Goal: Task Accomplishment & Management: Manage account settings

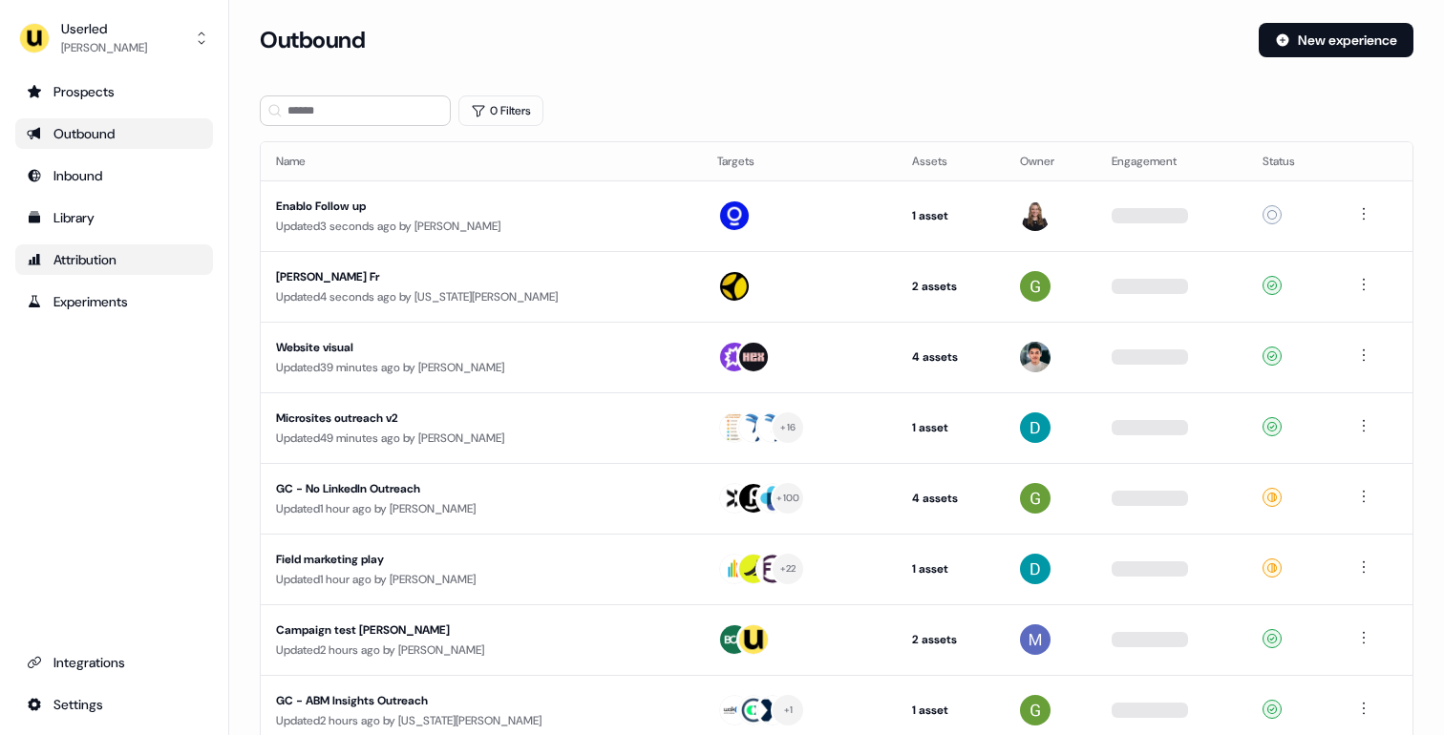
click at [97, 260] on div "Attribution" at bounding box center [114, 259] width 175 height 19
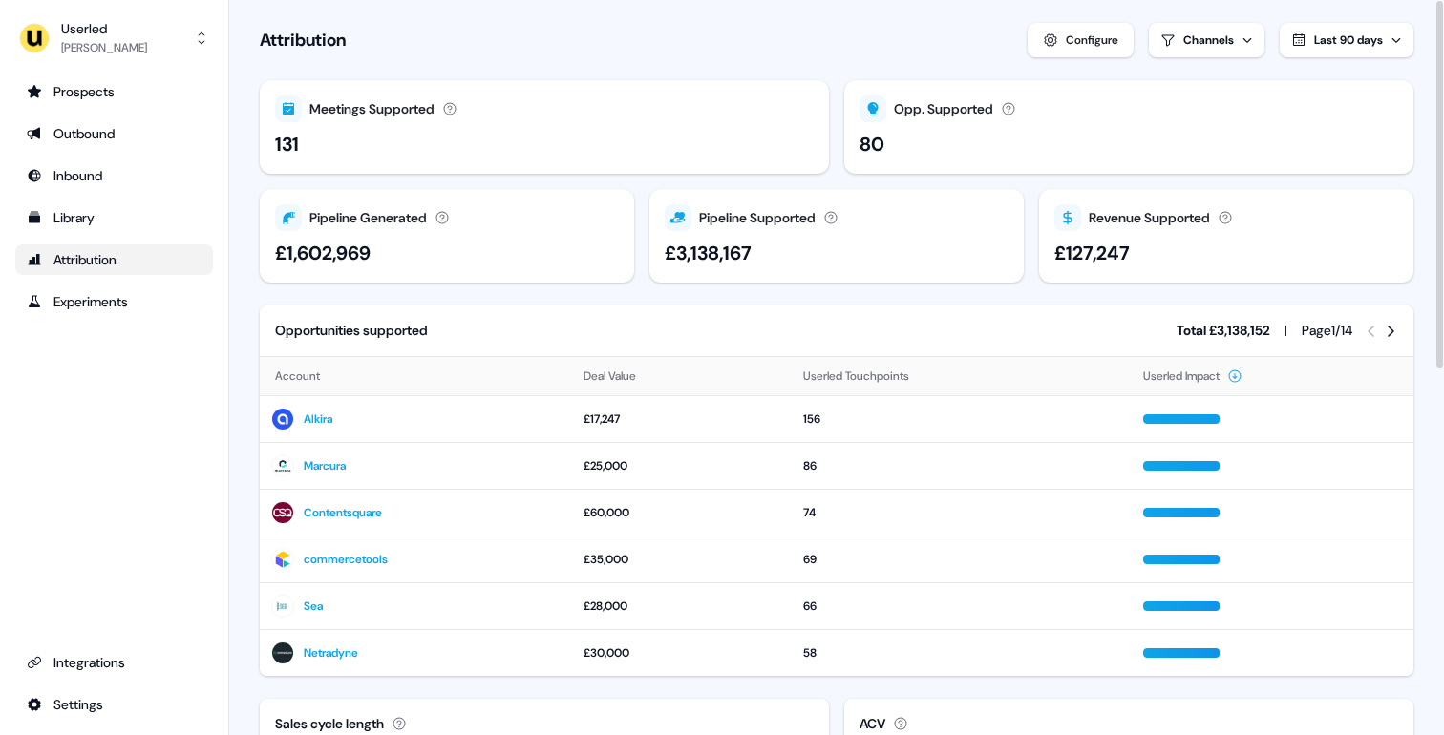
click at [1349, 47] on div "Last 90 days" at bounding box center [1348, 40] width 69 height 19
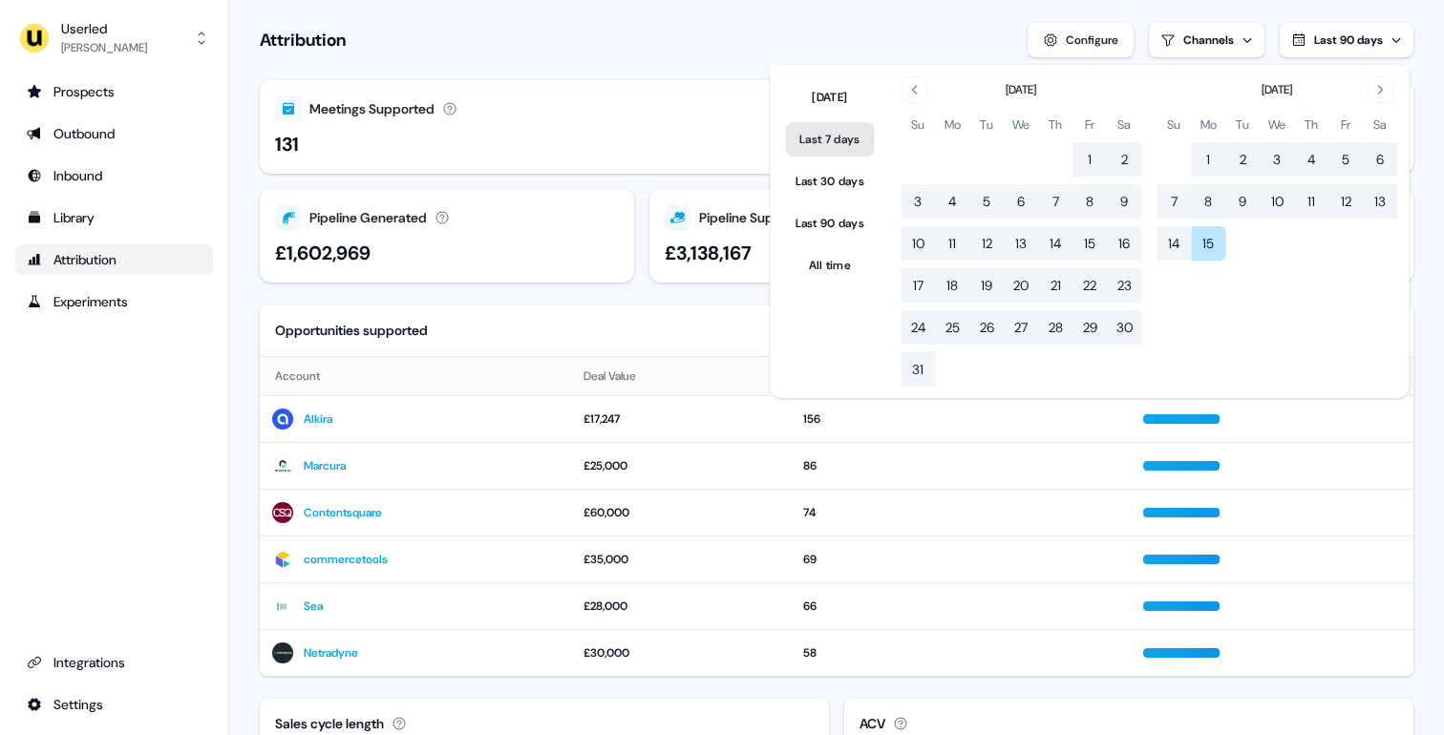
click at [831, 136] on button "Last 7 days" at bounding box center [830, 139] width 89 height 34
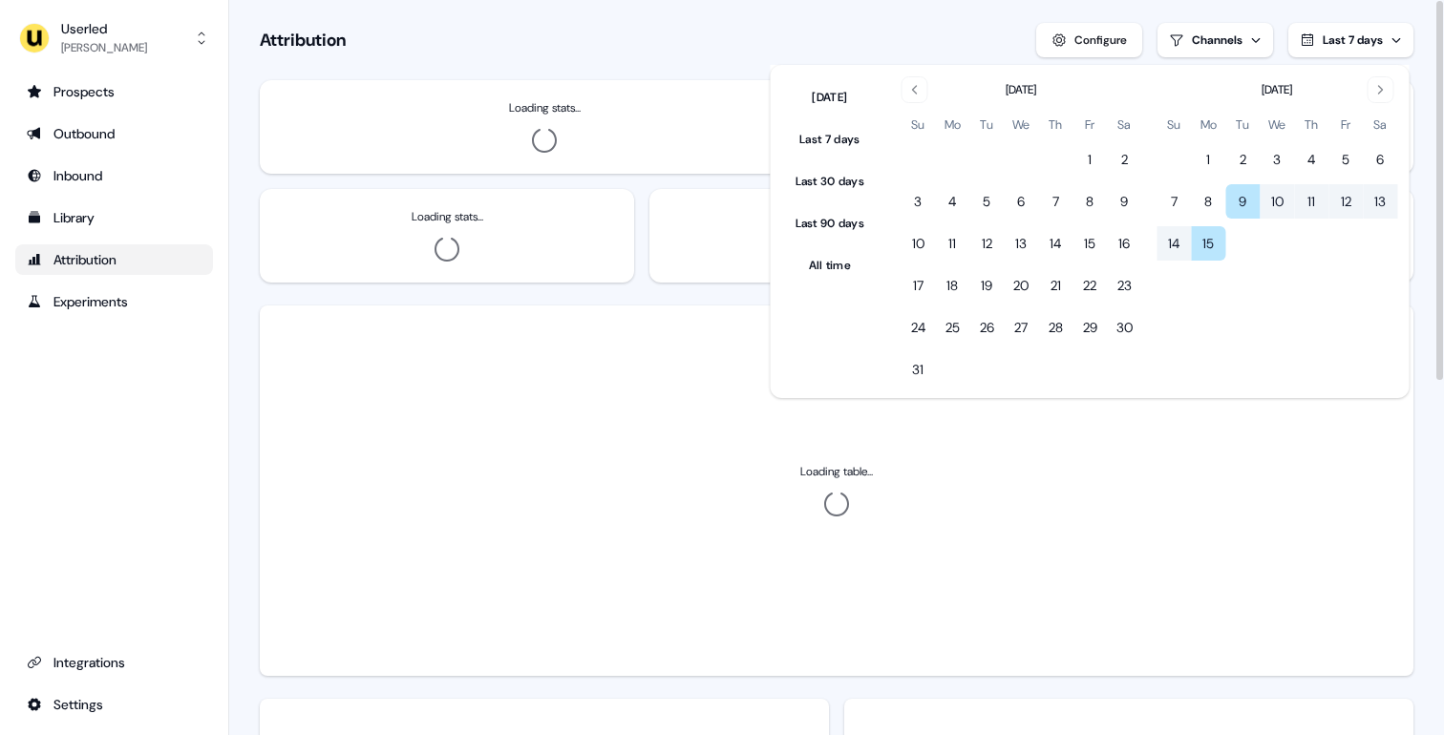
click at [670, 290] on section "Loading... Attribution Configure Channels Last 7 days Loading stats... Loading …" at bounding box center [836, 712] width 1214 height 1424
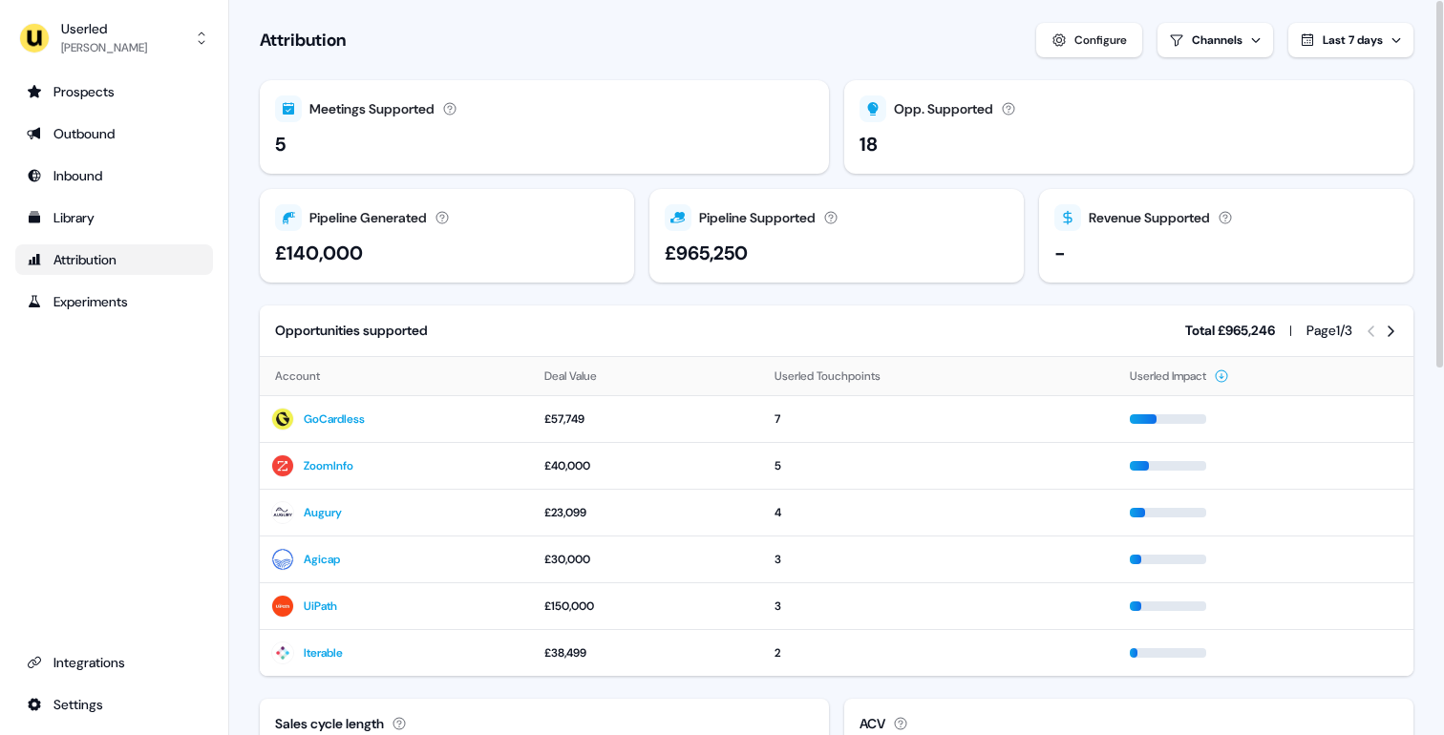
click at [1338, 50] on button "Last 7 days" at bounding box center [1350, 40] width 125 height 34
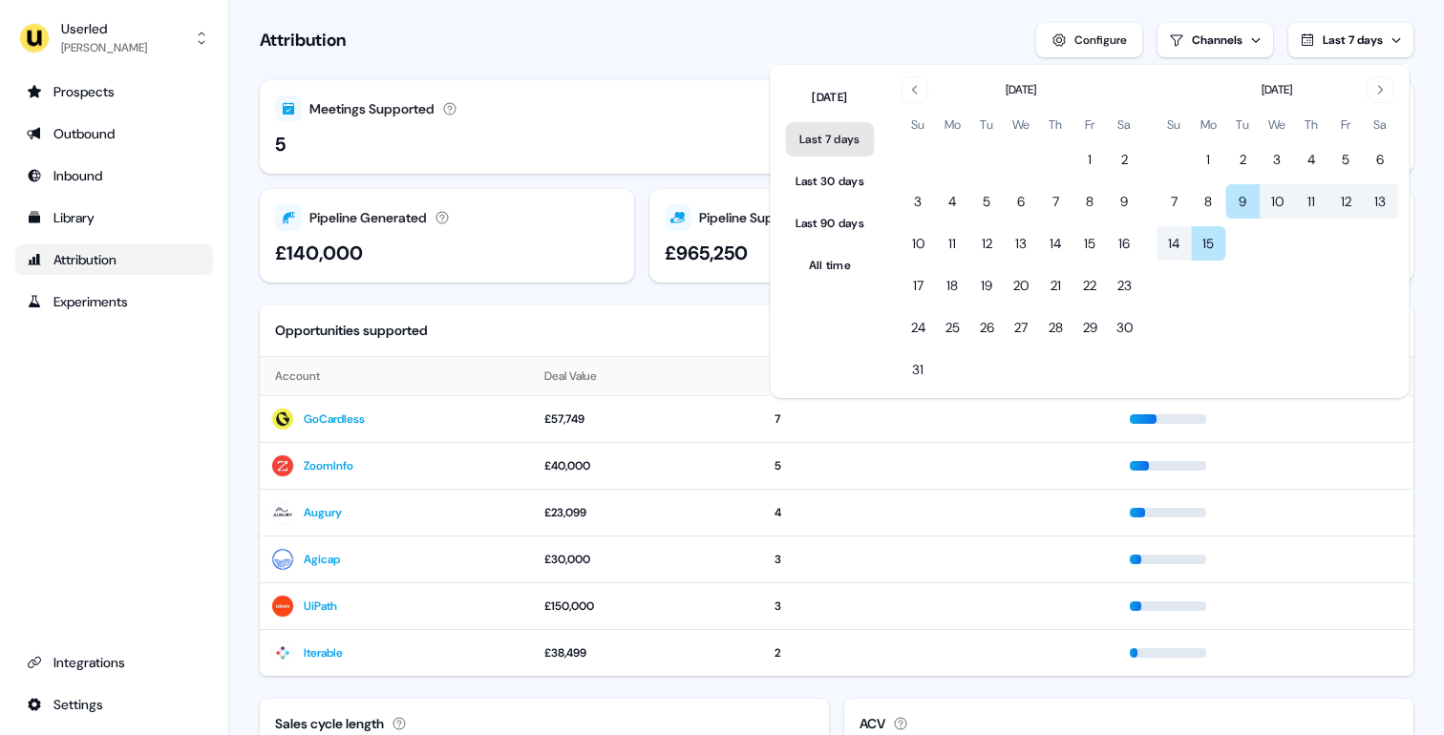
click at [830, 142] on button "Last 7 days" at bounding box center [830, 139] width 89 height 34
click at [1210, 200] on button "8" at bounding box center [1208, 201] width 34 height 34
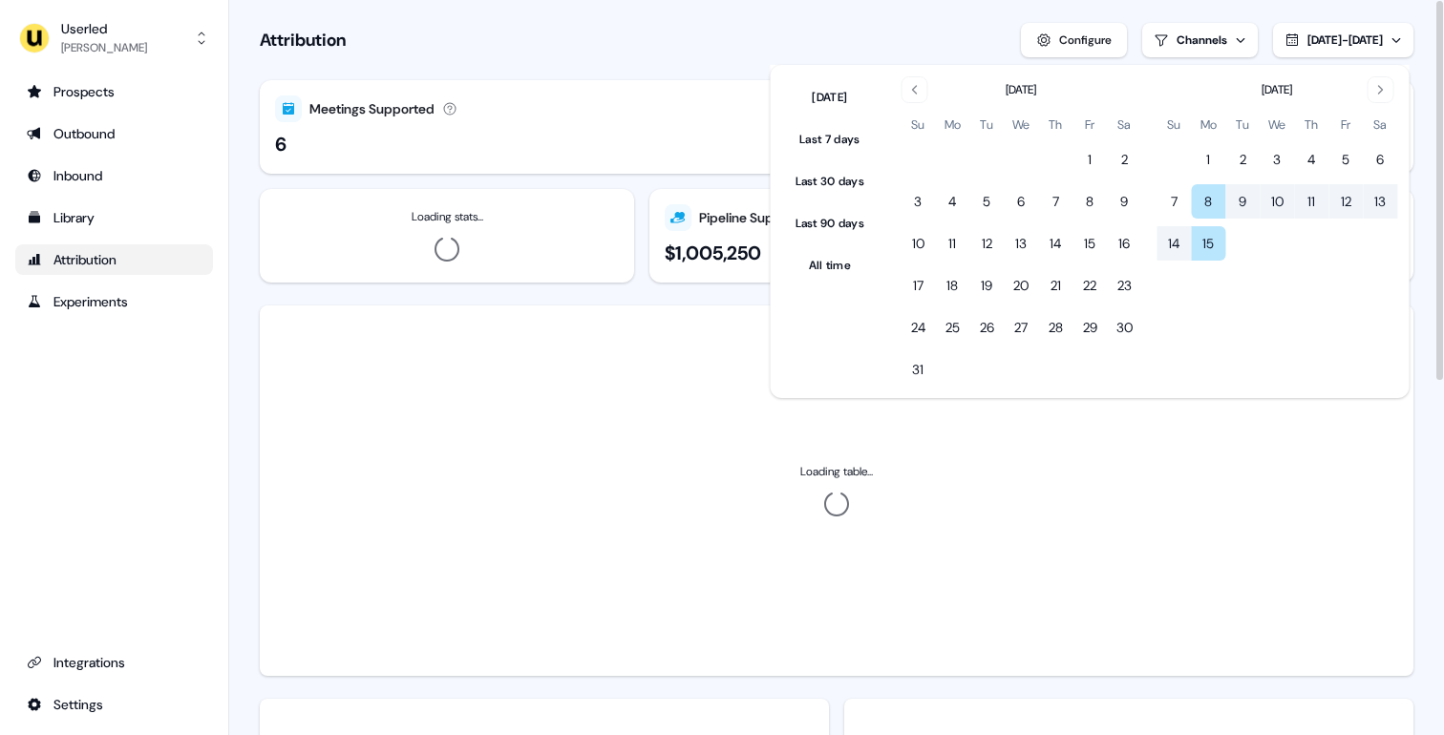
click at [647, 301] on section "Loading... Attribution Configure Channels Sep 08, 2025 - Sep 15, 2025 Meetings …" at bounding box center [836, 712] width 1214 height 1424
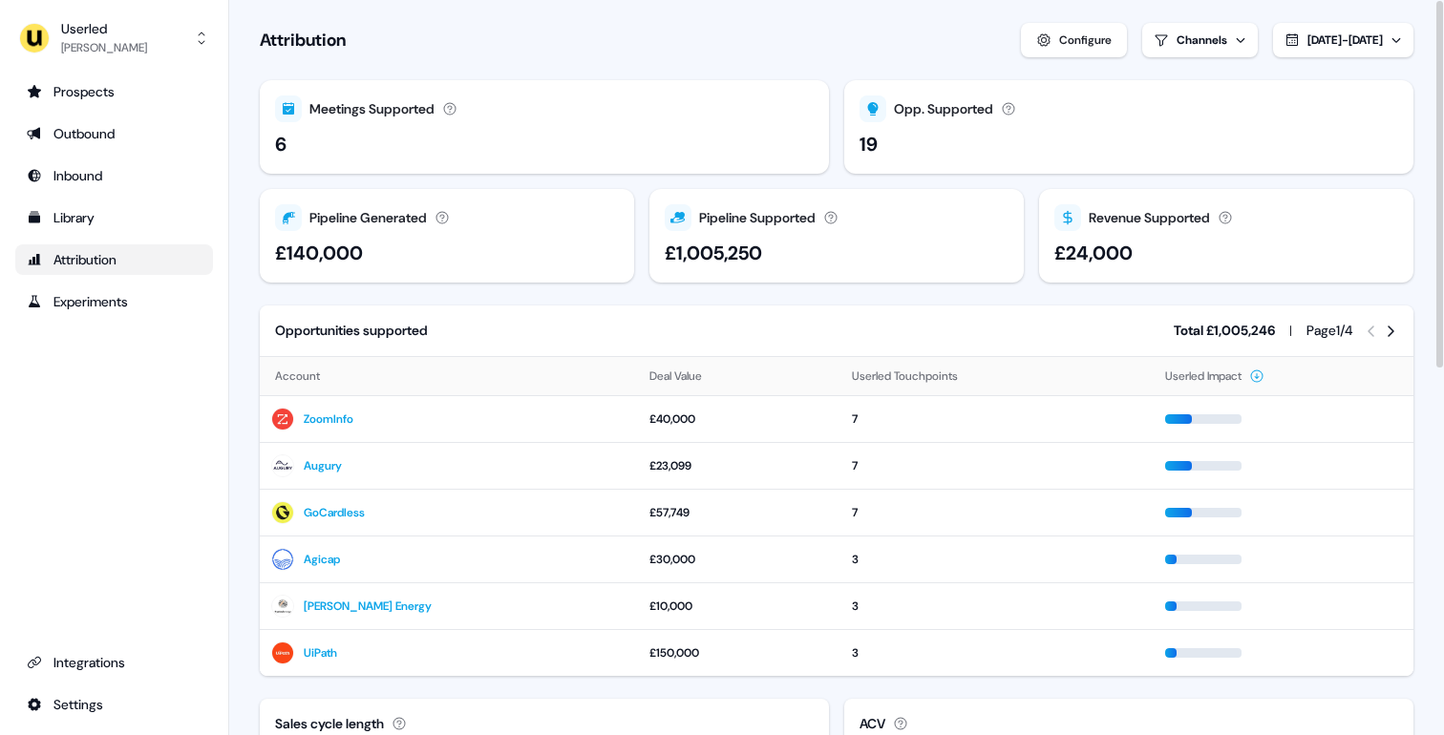
click at [1362, 45] on span "Sep 08, 2025 - Sep 15, 2025" at bounding box center [1344, 39] width 75 height 15
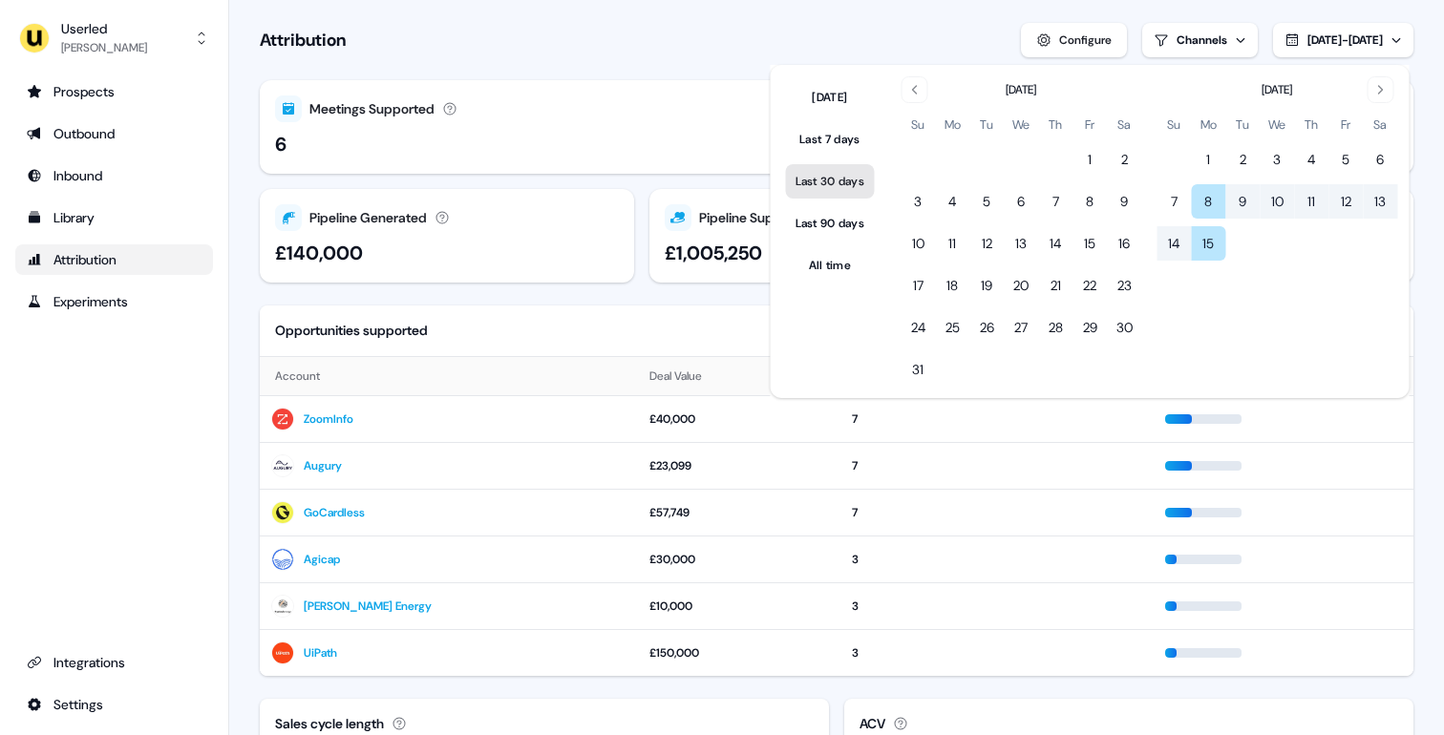
click at [826, 182] on button "Last 30 days" at bounding box center [830, 181] width 89 height 34
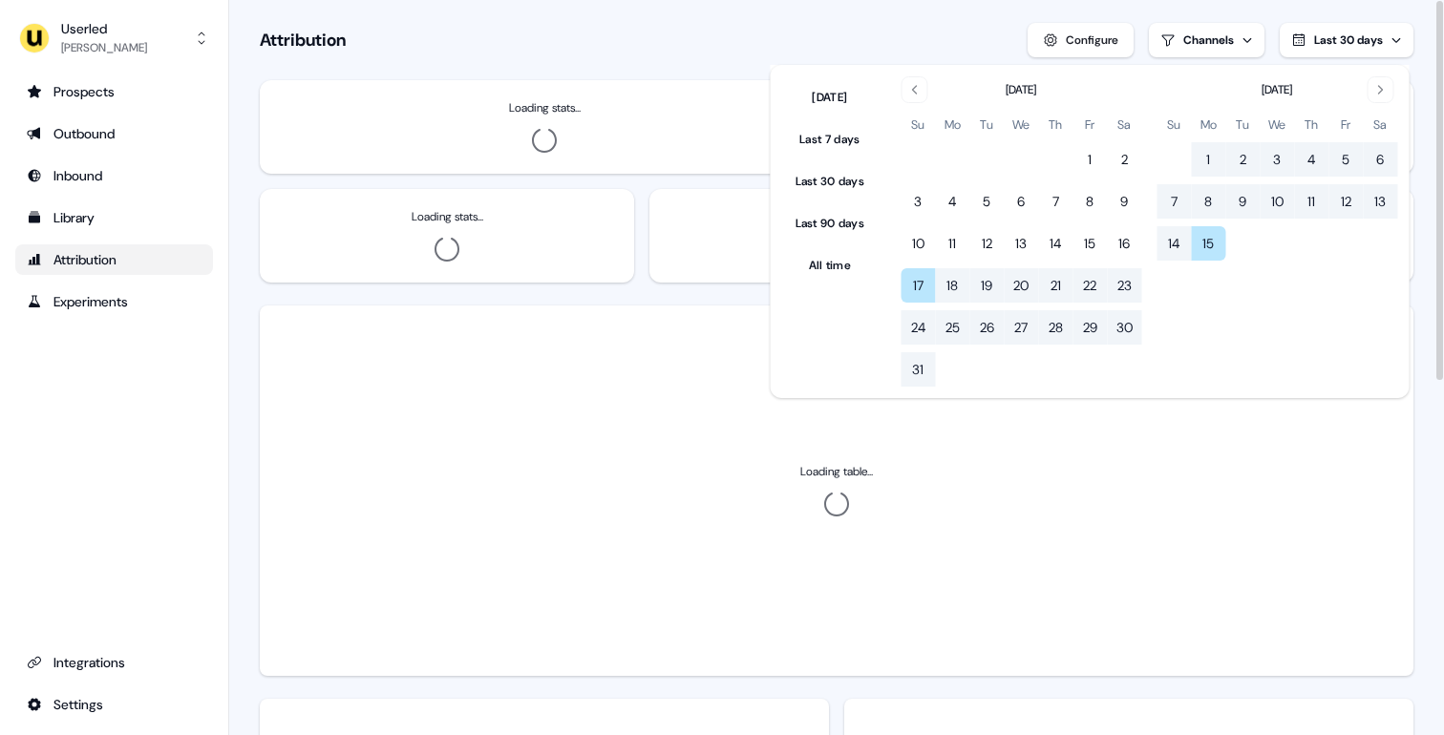
click at [697, 179] on div "Loading stats... Loading stats... Loading stats... Loading stats... Loading sta…" at bounding box center [836, 181] width 1153 height 202
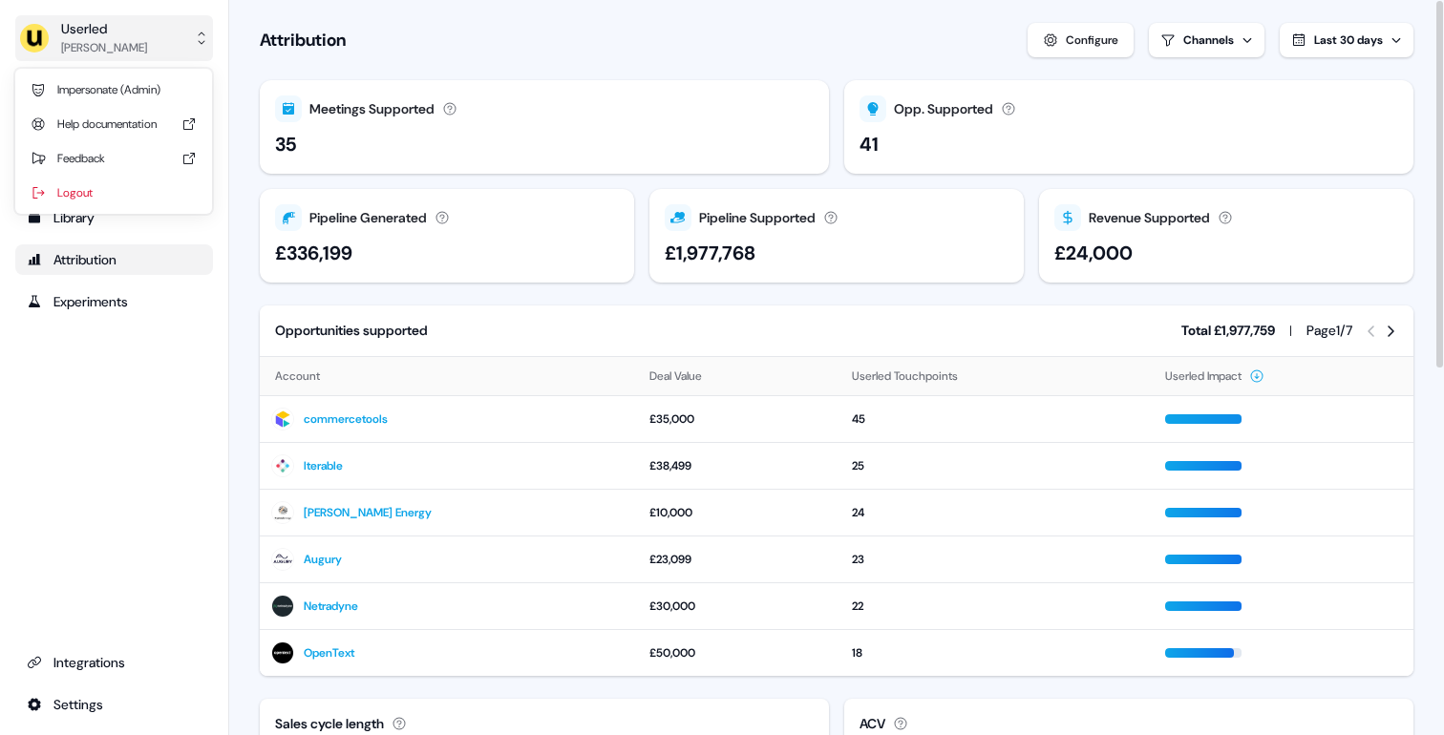
click at [124, 27] on button "Userled Yves Adam" at bounding box center [114, 38] width 198 height 46
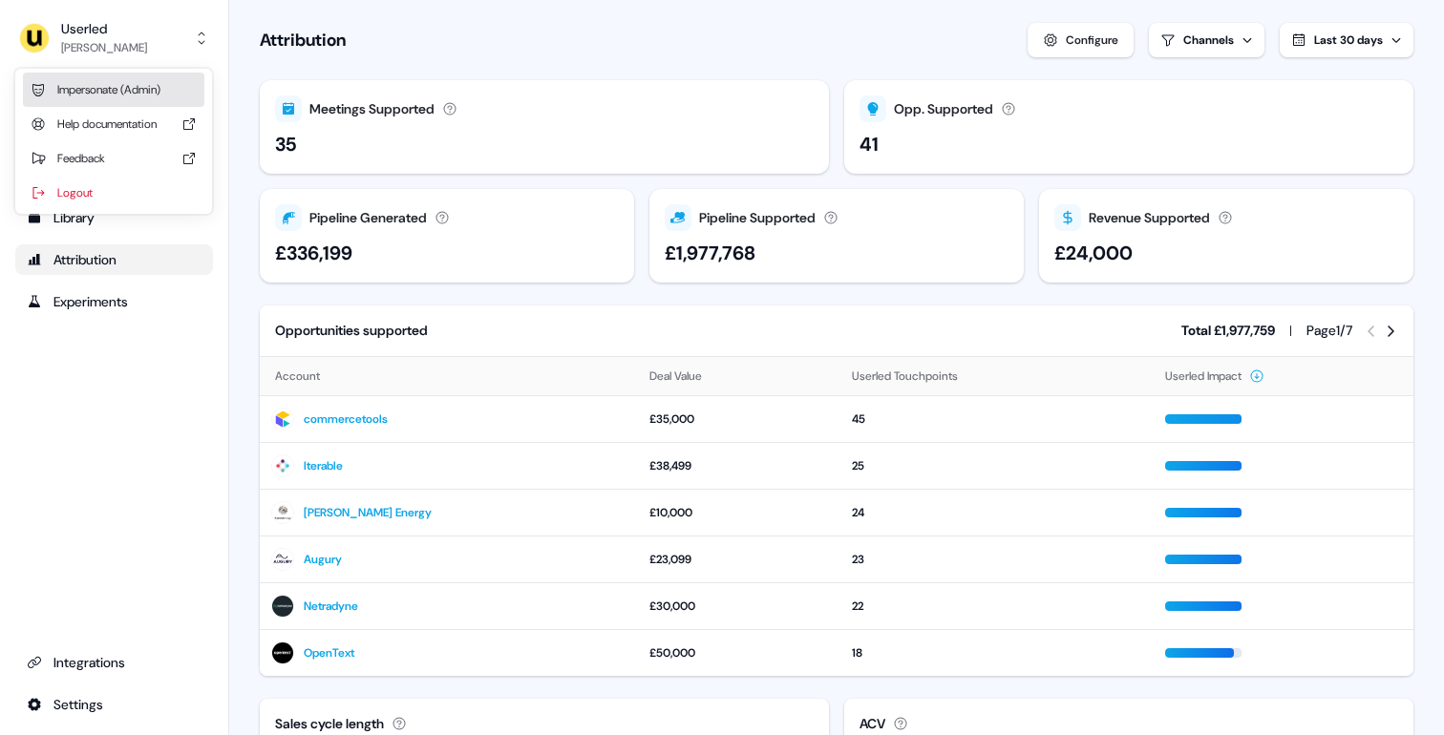
click at [136, 98] on div "Impersonate (Admin)" at bounding box center [113, 90] width 181 height 34
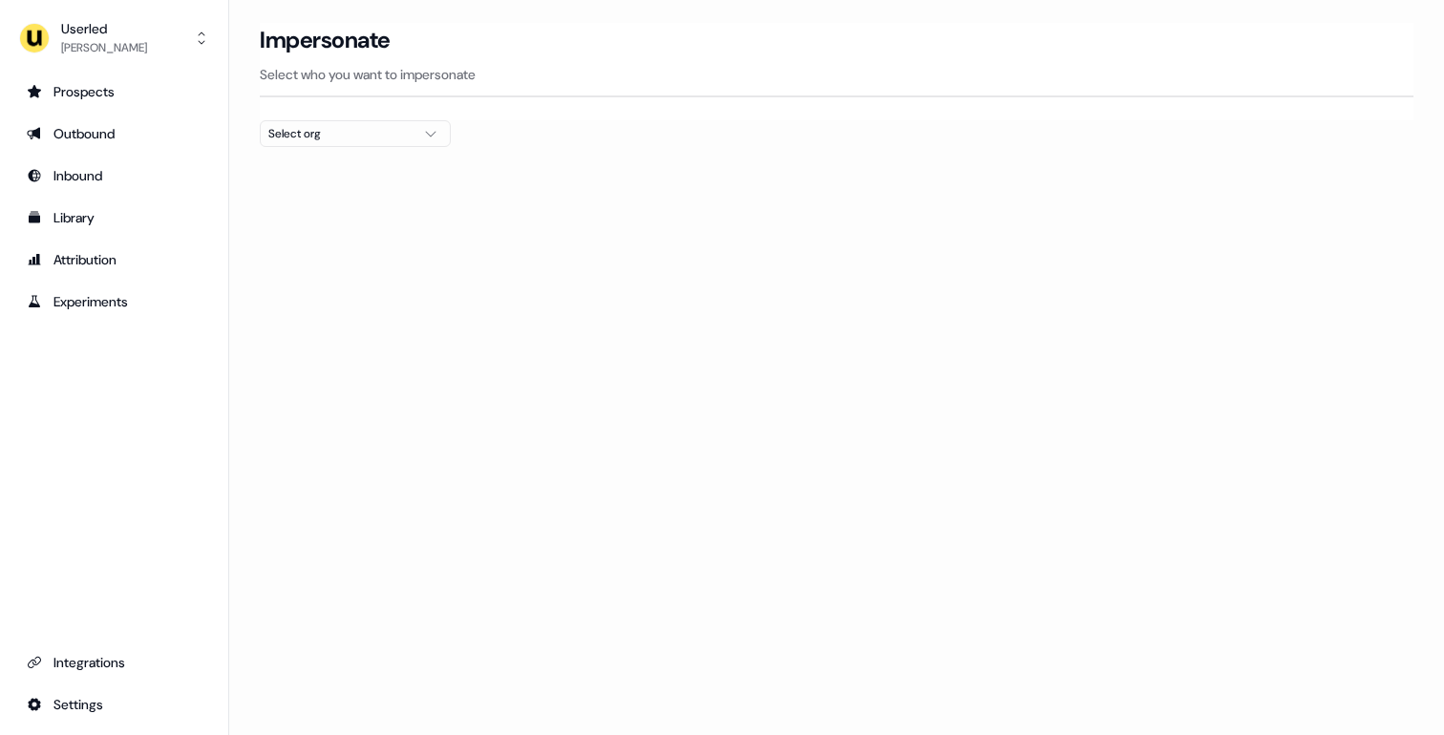
click at [331, 141] on div "Select org" at bounding box center [339, 133] width 143 height 19
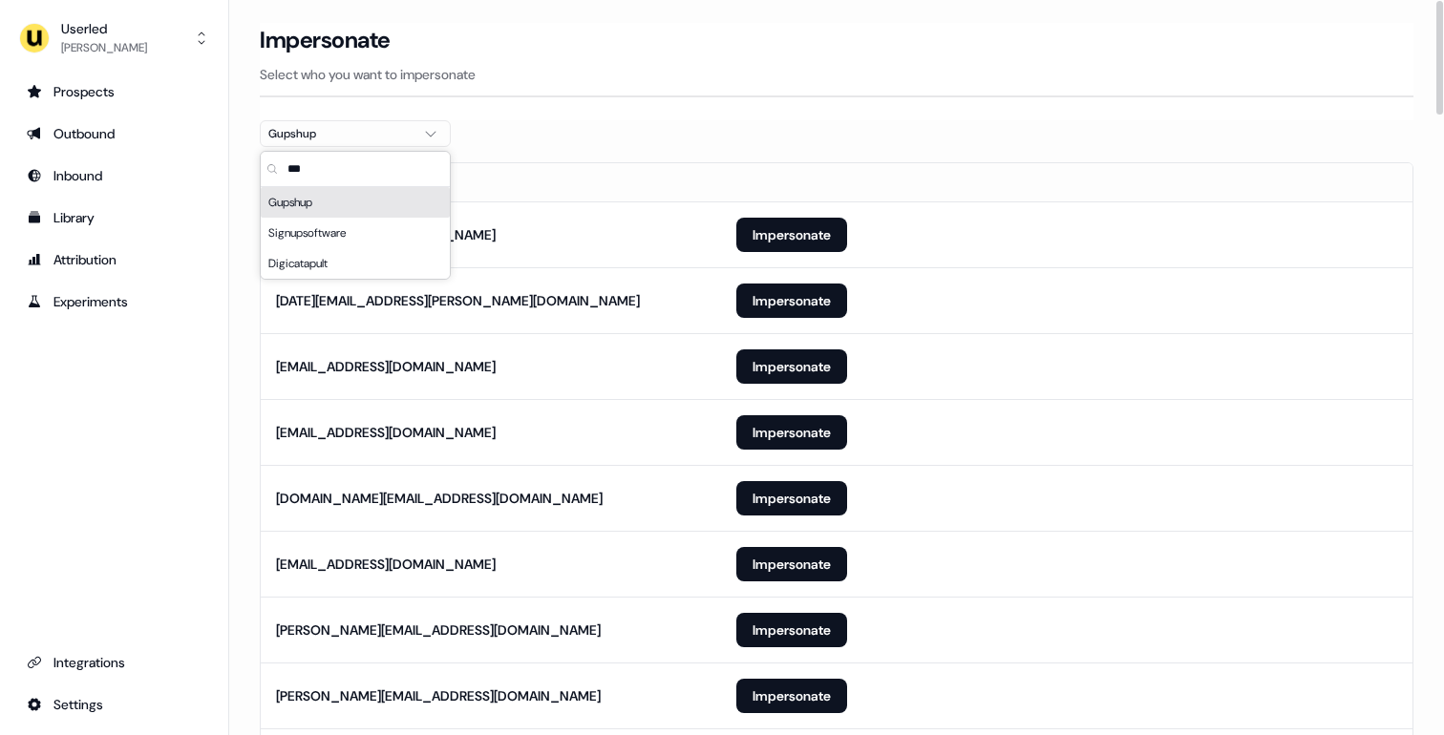
type input "***"
click at [845, 71] on p "Select who you want to impersonate" at bounding box center [836, 74] width 1153 height 19
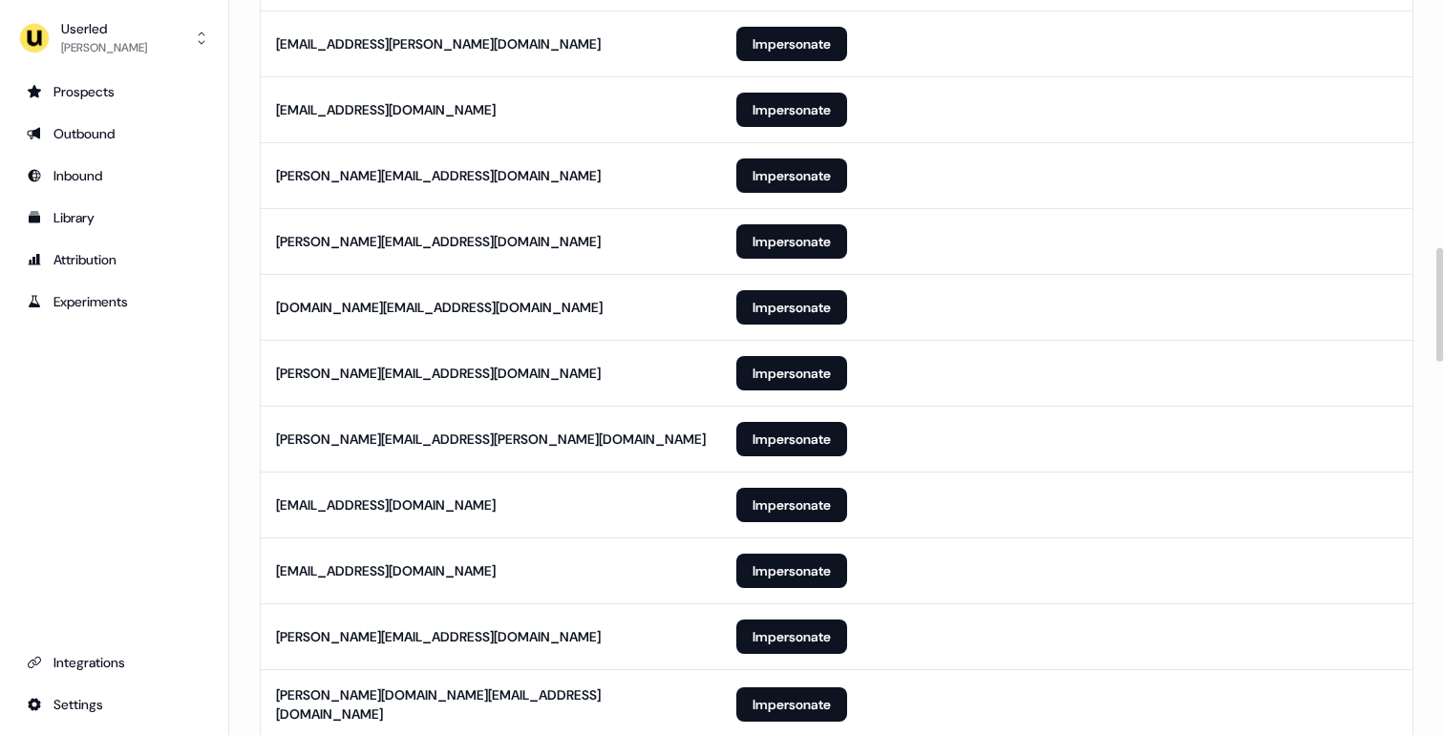
scroll to position [2501, 0]
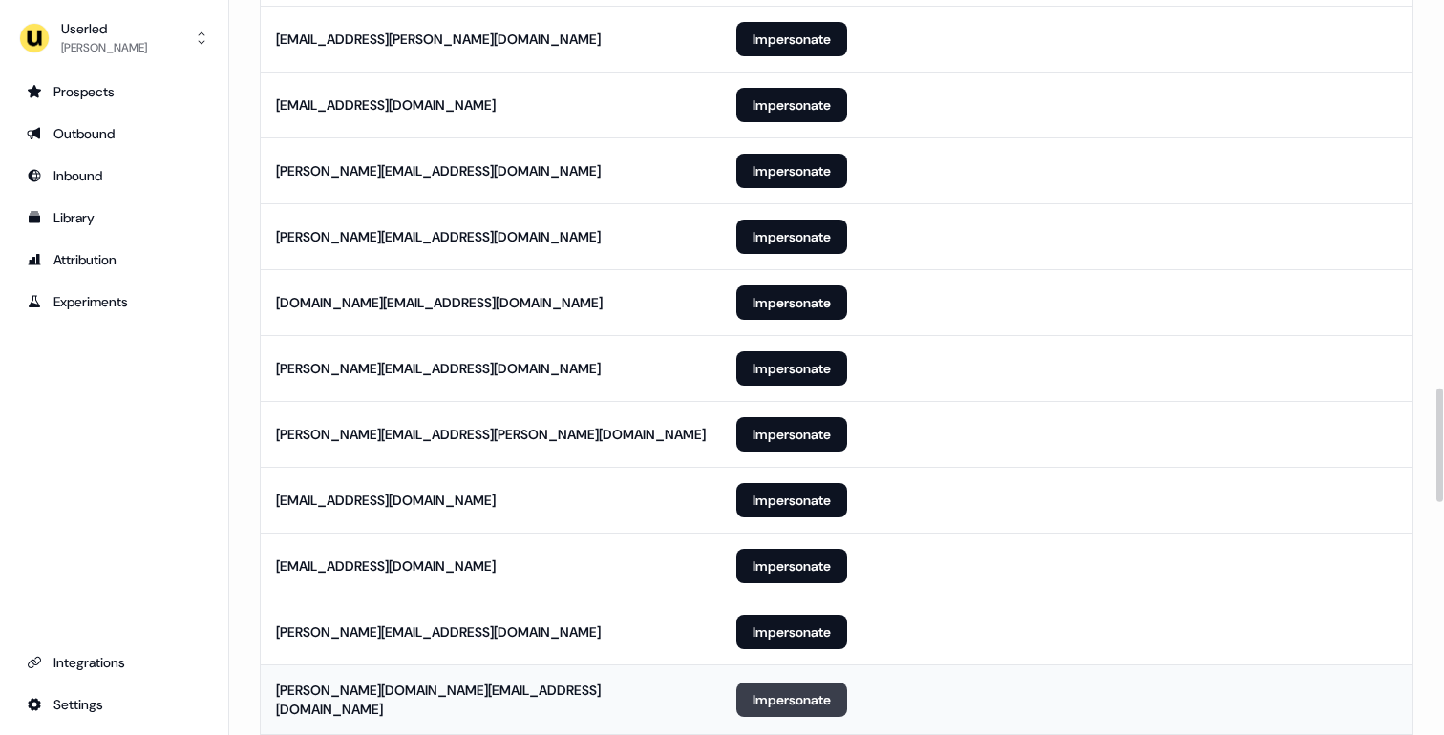
click at [789, 695] on button "Impersonate" at bounding box center [791, 700] width 111 height 34
